Goal: Task Accomplishment & Management: Use online tool/utility

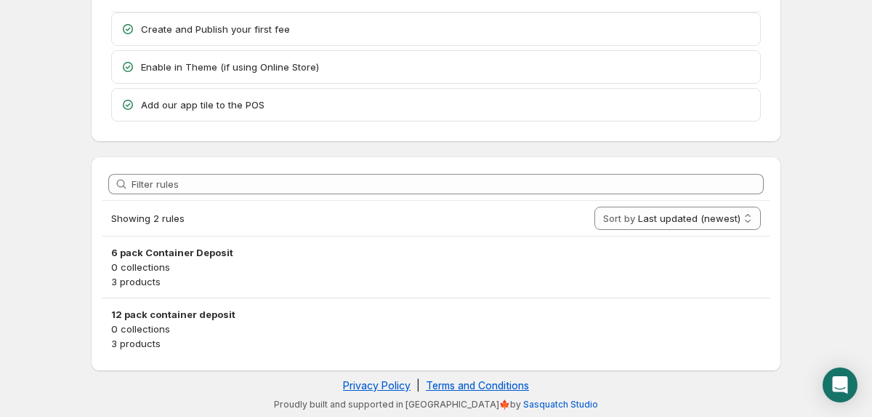
scroll to position [94, 0]
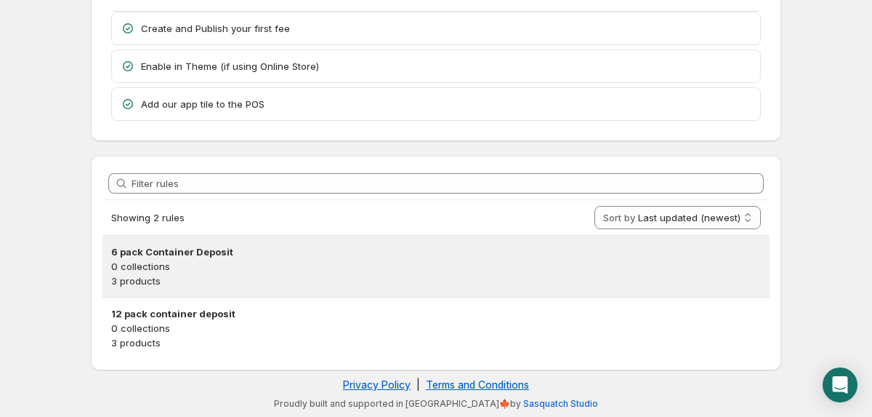
click at [188, 260] on p "0 collections" at bounding box center [436, 266] width 650 height 15
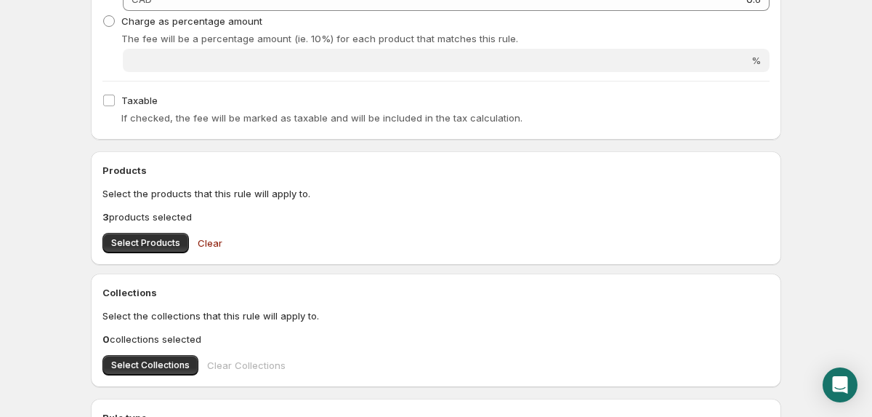
scroll to position [354, 0]
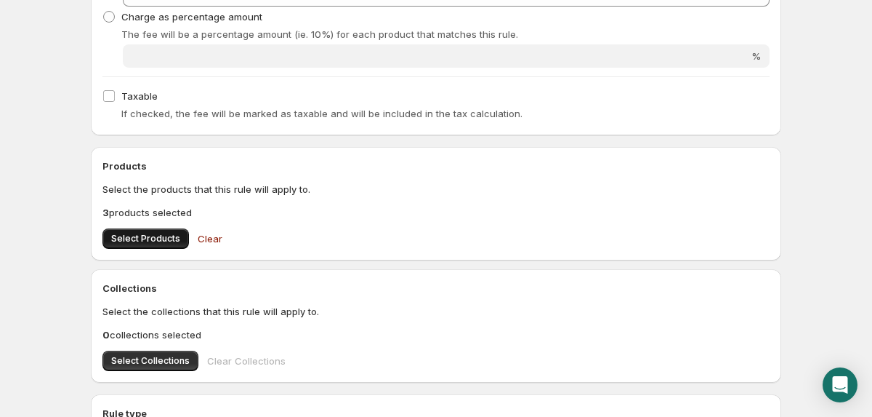
click at [158, 240] on span "Select Products" at bounding box center [145, 239] width 69 height 12
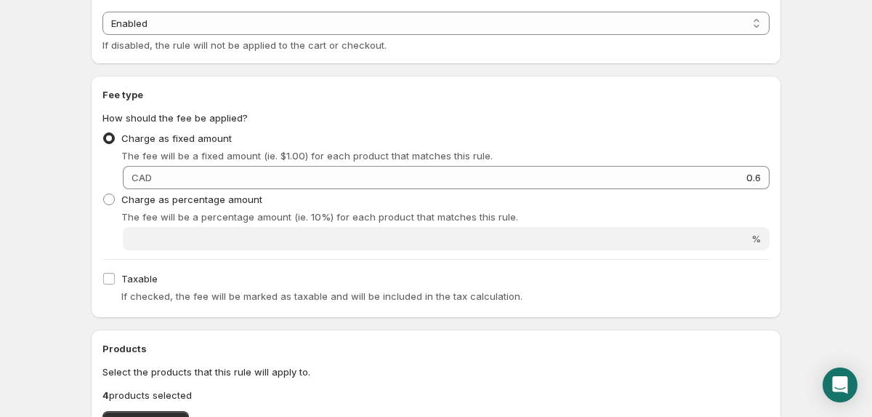
scroll to position [596, 0]
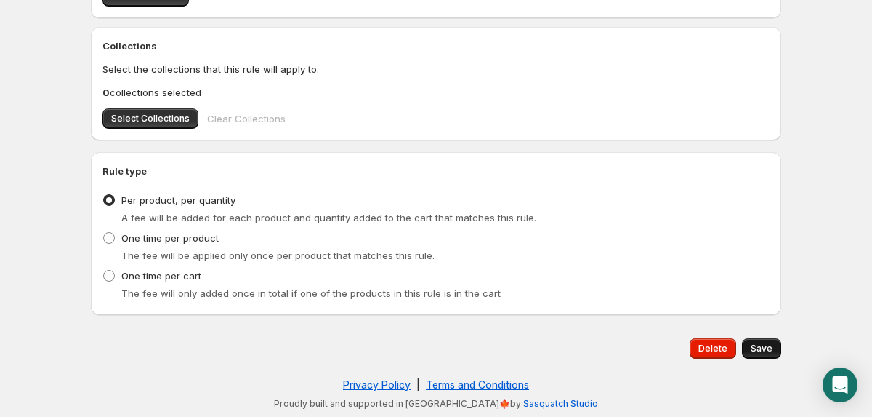
click at [770, 343] on span "Save" at bounding box center [762, 348] width 22 height 12
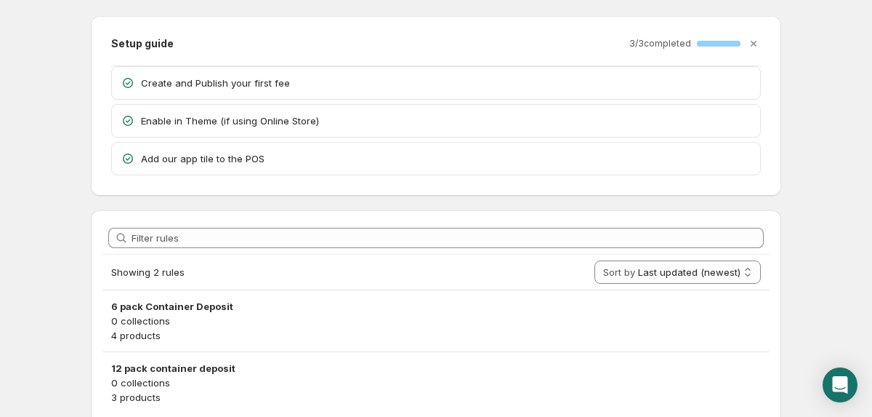
scroll to position [94, 0]
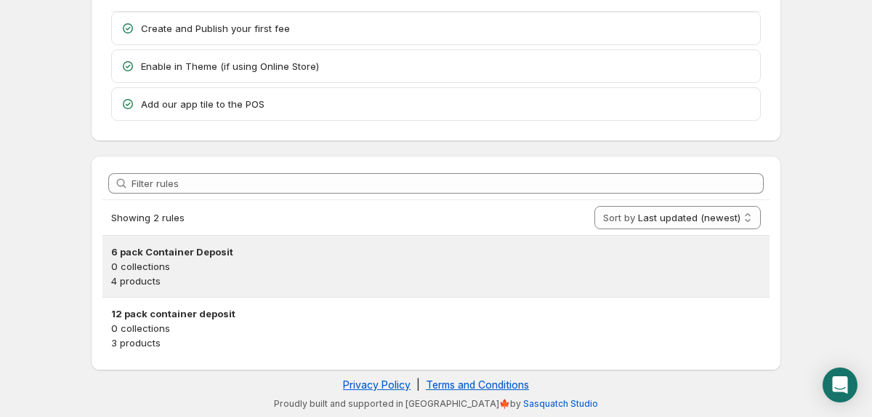
click at [196, 260] on p "0 collections" at bounding box center [436, 266] width 650 height 15
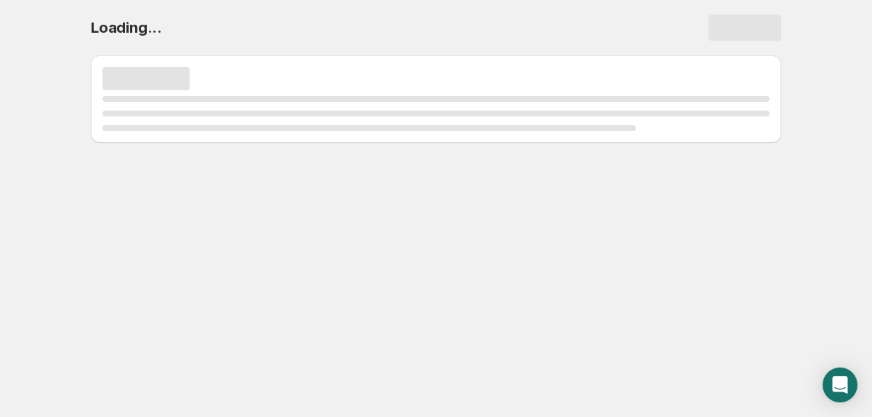
scroll to position [0, 0]
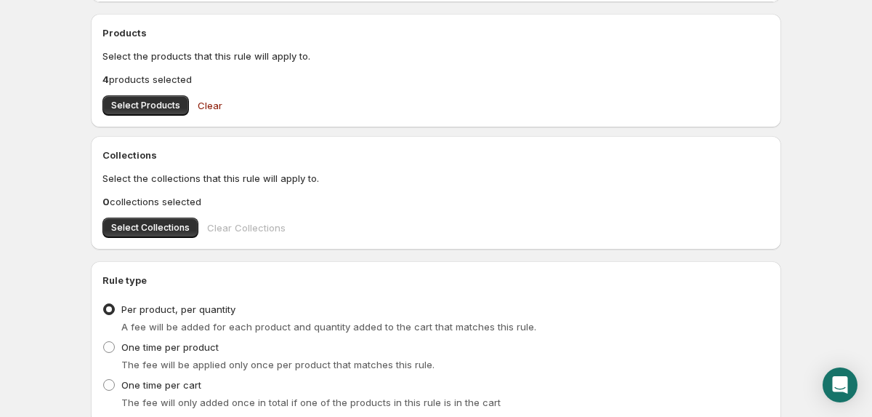
scroll to position [426, 0]
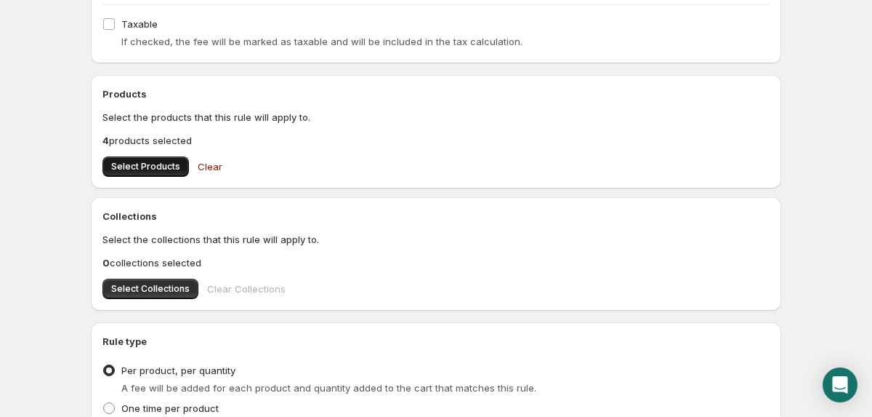
click at [164, 163] on span "Select Products" at bounding box center [145, 167] width 69 height 12
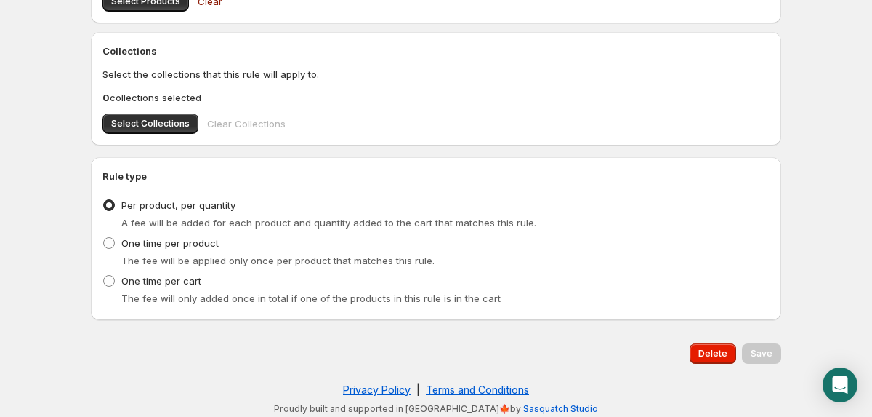
scroll to position [596, 0]
